Goal: Find specific page/section: Find specific page/section

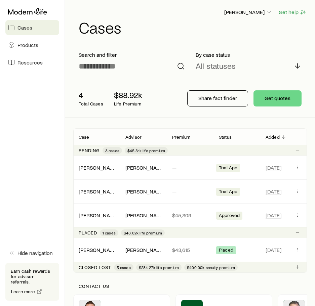
click at [26, 29] on span "Cases" at bounding box center [24, 27] width 15 height 7
click at [97, 169] on link "[PERSON_NAME]" at bounding box center [99, 167] width 40 height 6
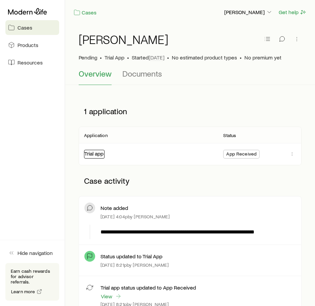
click at [89, 154] on link "Trial app" at bounding box center [93, 153] width 19 height 6
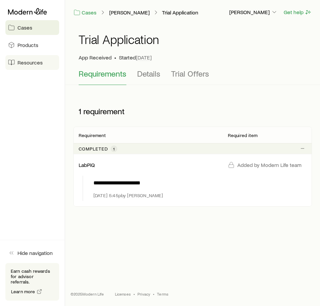
click at [27, 61] on span "Resources" at bounding box center [29, 62] width 25 height 7
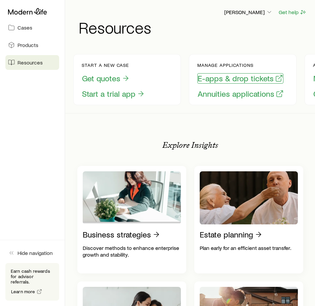
click at [218, 75] on button "E-apps & drop tickets" at bounding box center [240, 78] width 86 height 10
